Goal: Task Accomplishment & Management: Use online tool/utility

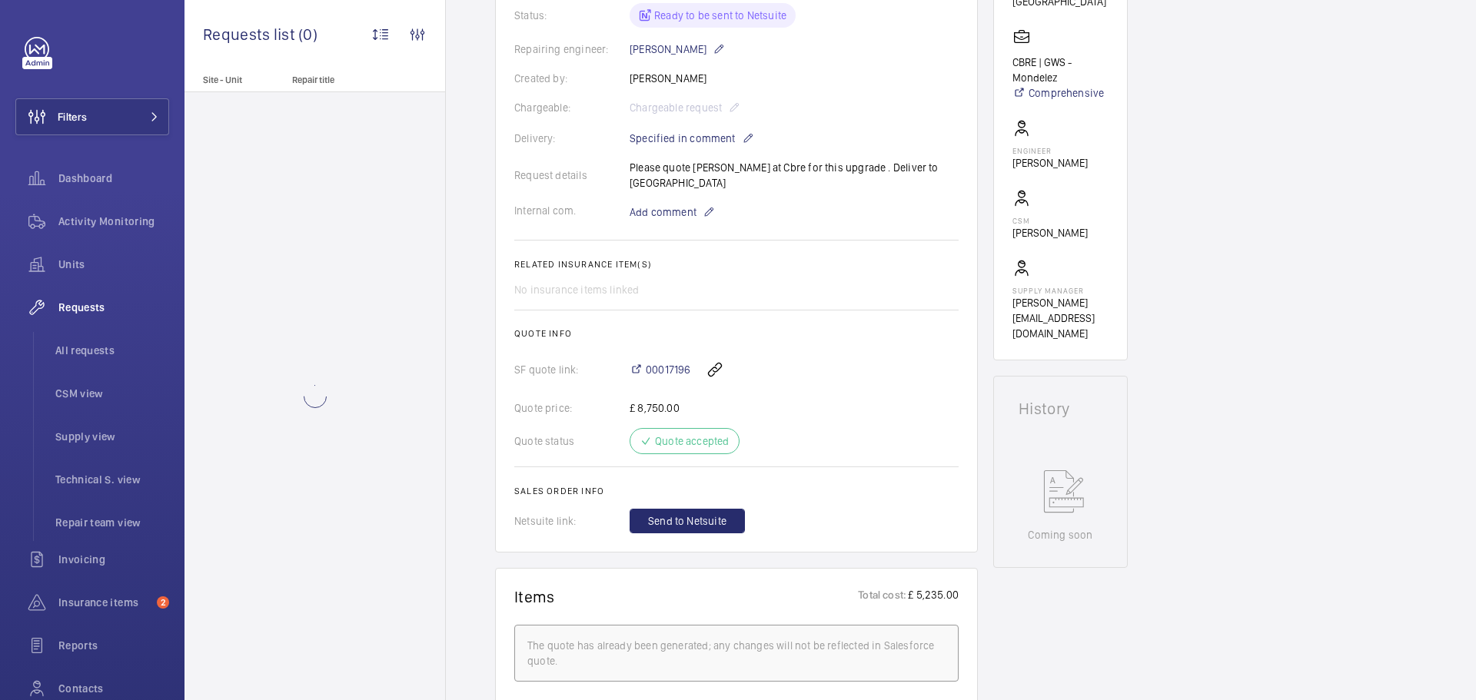
scroll to position [384, 0]
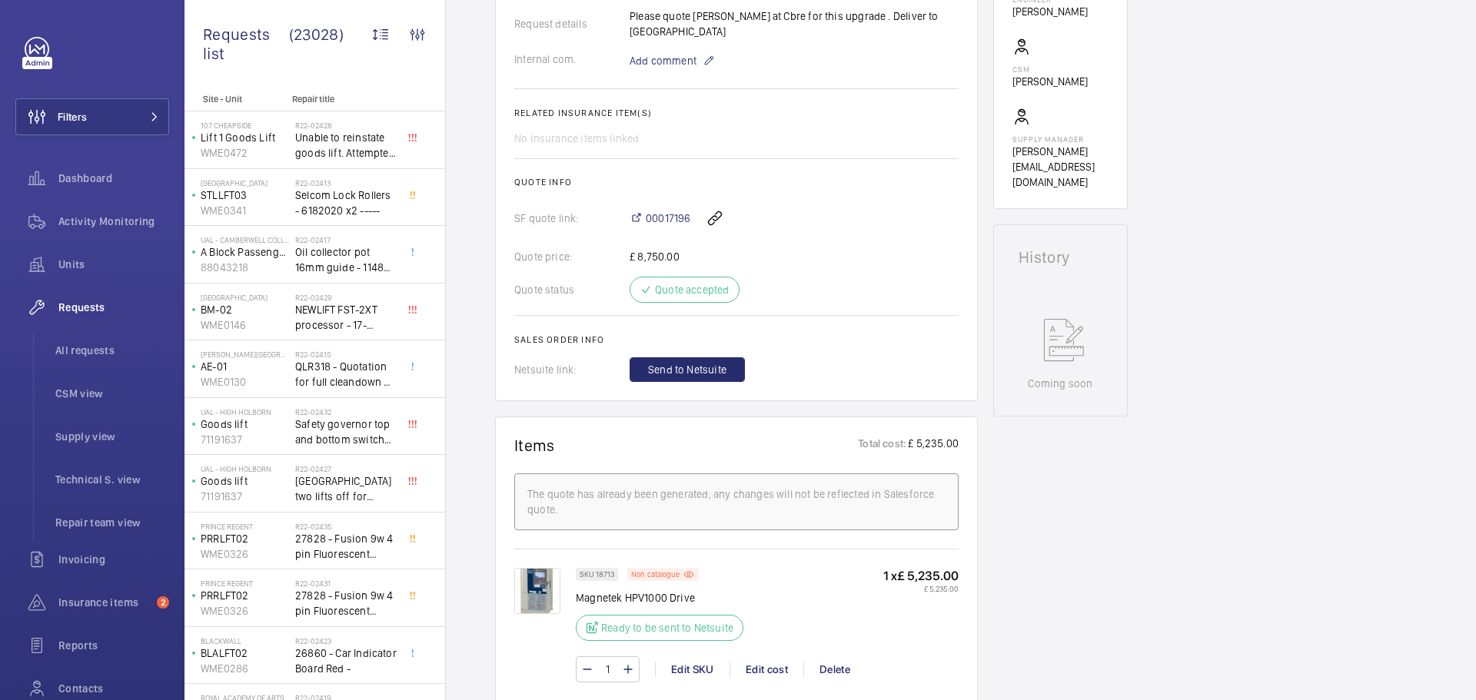
scroll to position [615, 0]
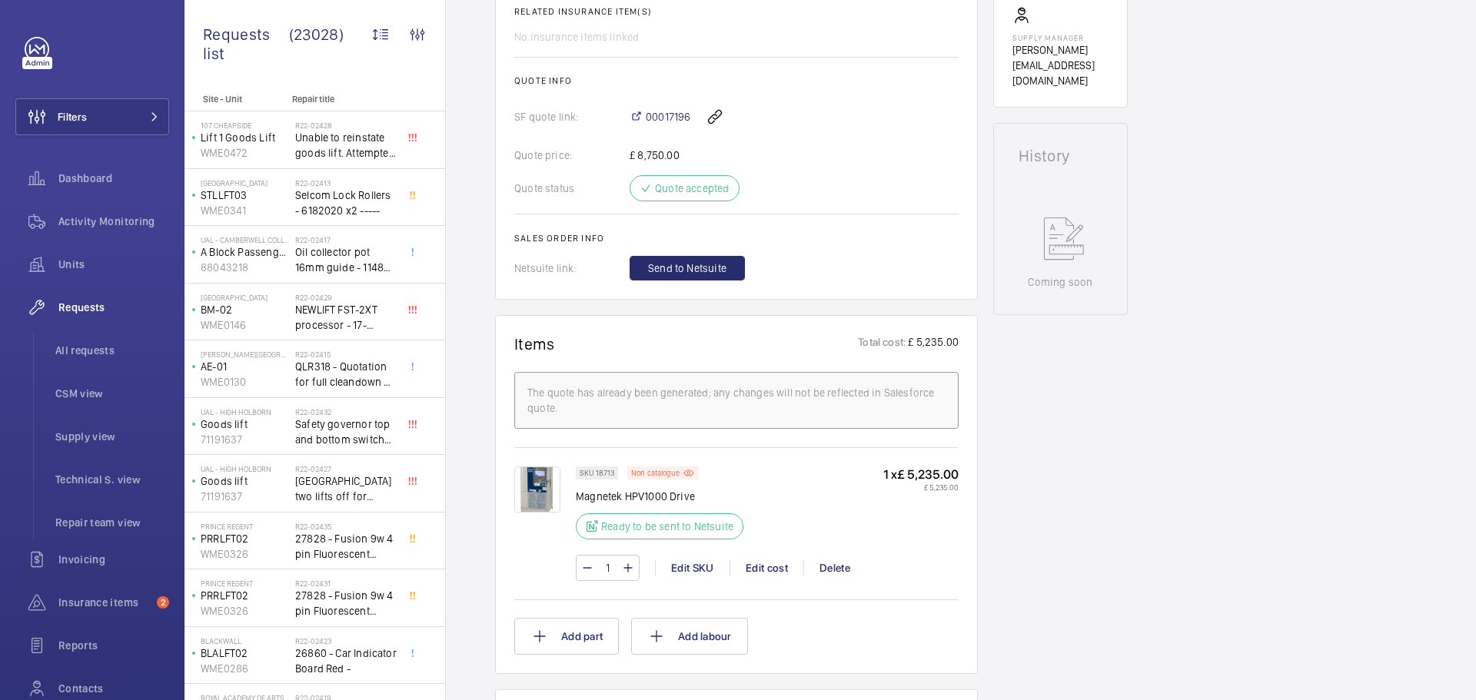
click at [552, 477] on img at bounding box center [537, 490] width 46 height 46
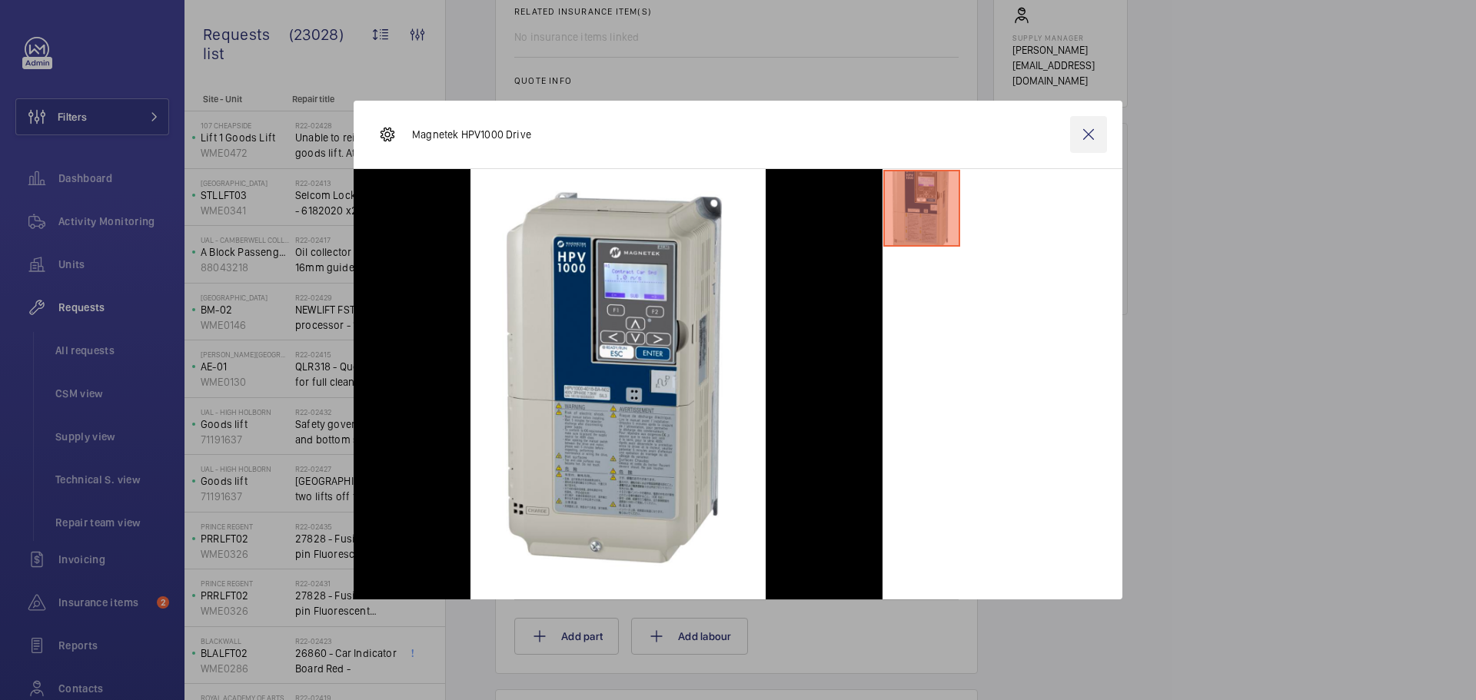
click at [1099, 131] on wm-front-icon-button at bounding box center [1088, 134] width 37 height 37
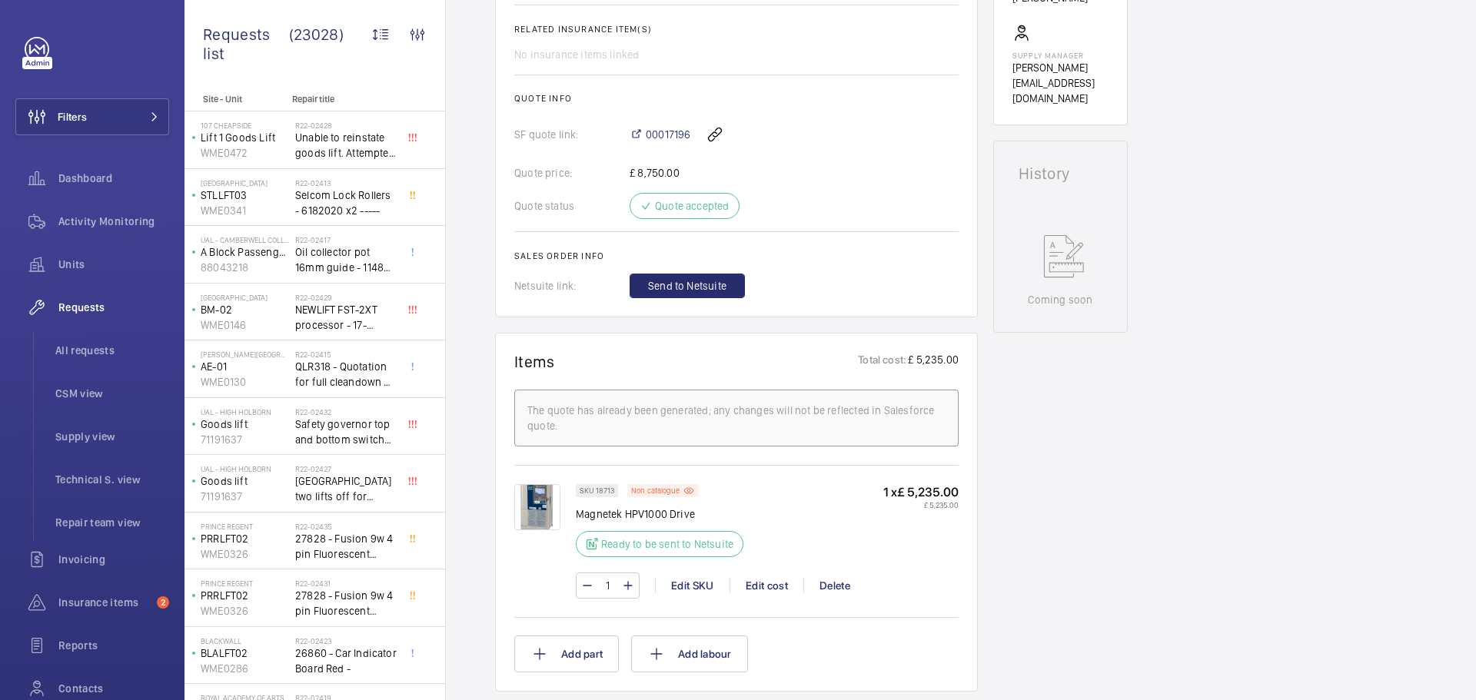
scroll to position [538, 0]
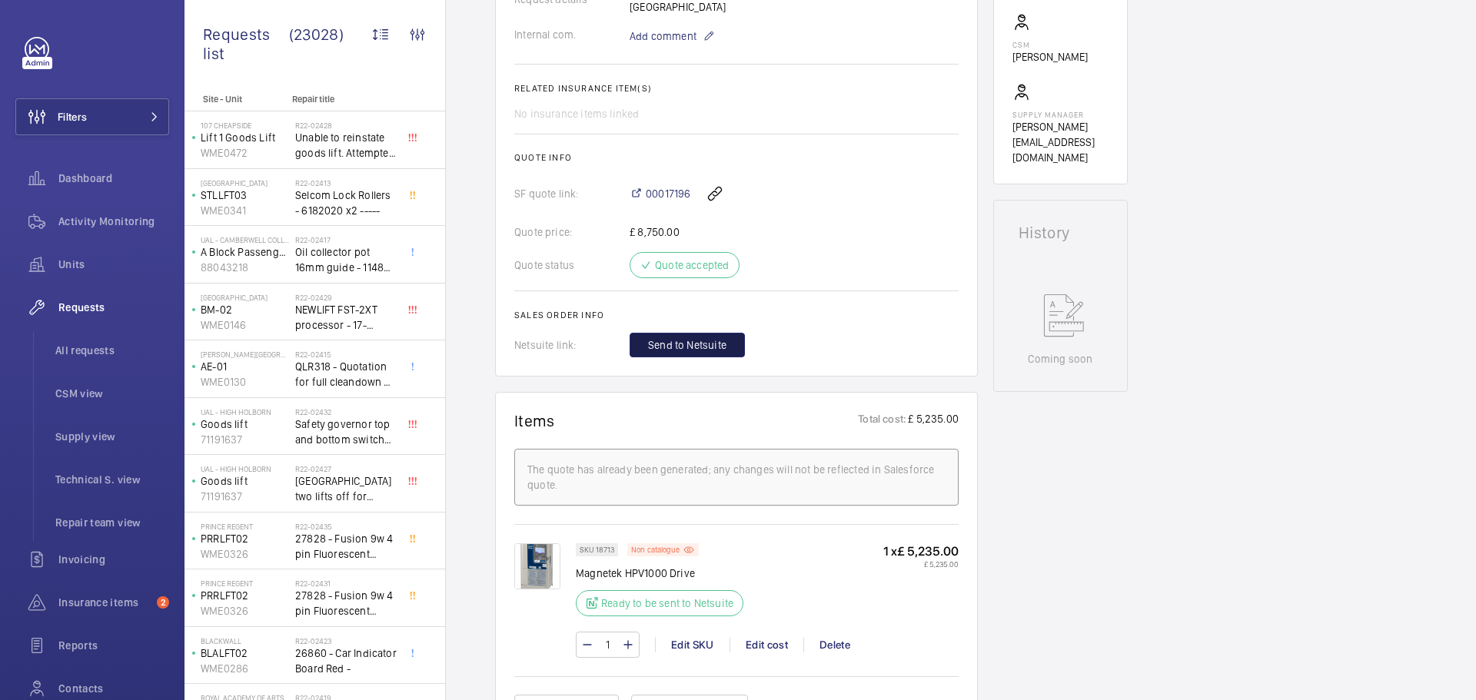
click at [687, 338] on span "Send to Netsuite" at bounding box center [687, 345] width 78 height 15
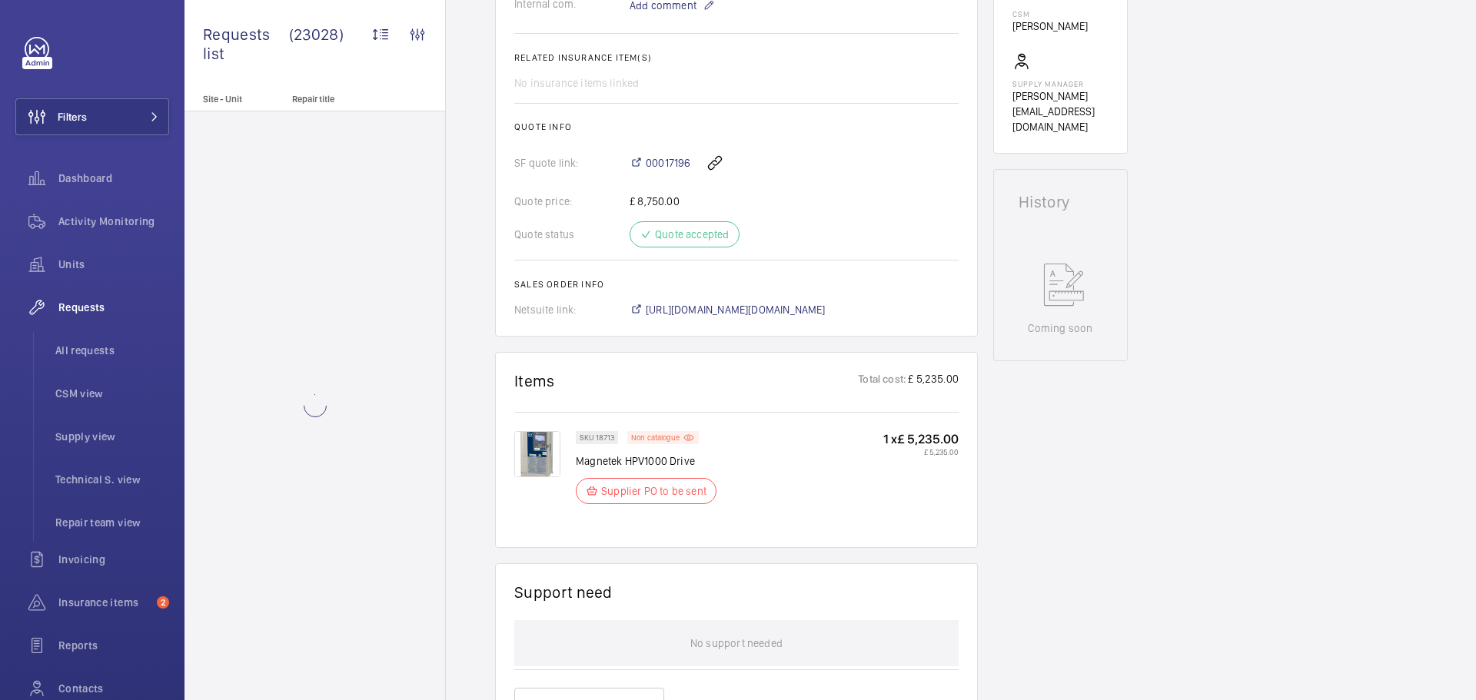
scroll to position [584, 0]
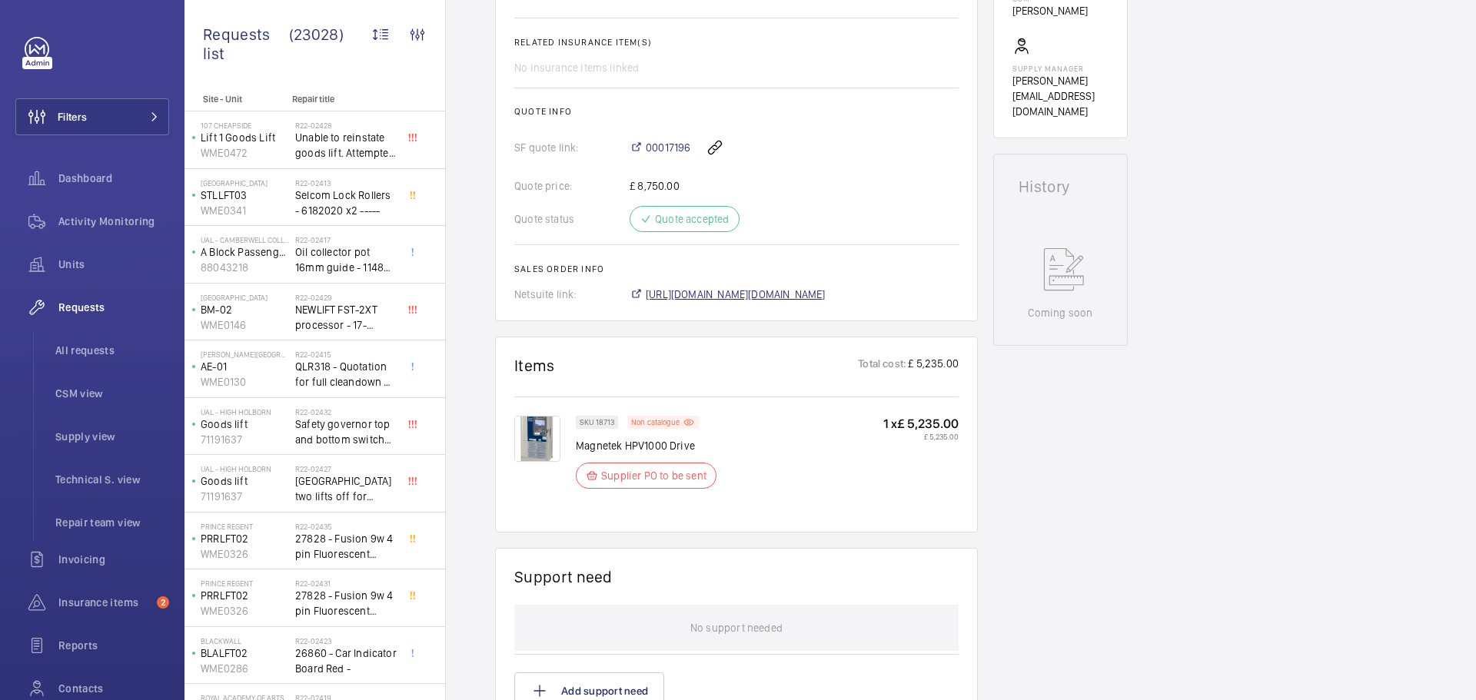
click at [772, 295] on span "[URL][DOMAIN_NAME][DOMAIN_NAME]" at bounding box center [736, 294] width 180 height 15
